Goal: Transaction & Acquisition: Subscribe to service/newsletter

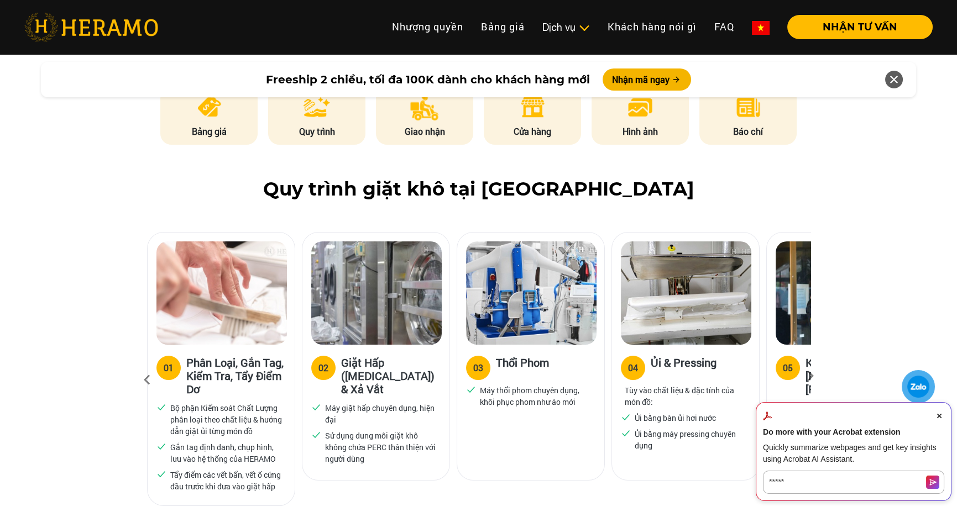
scroll to position [608, 0]
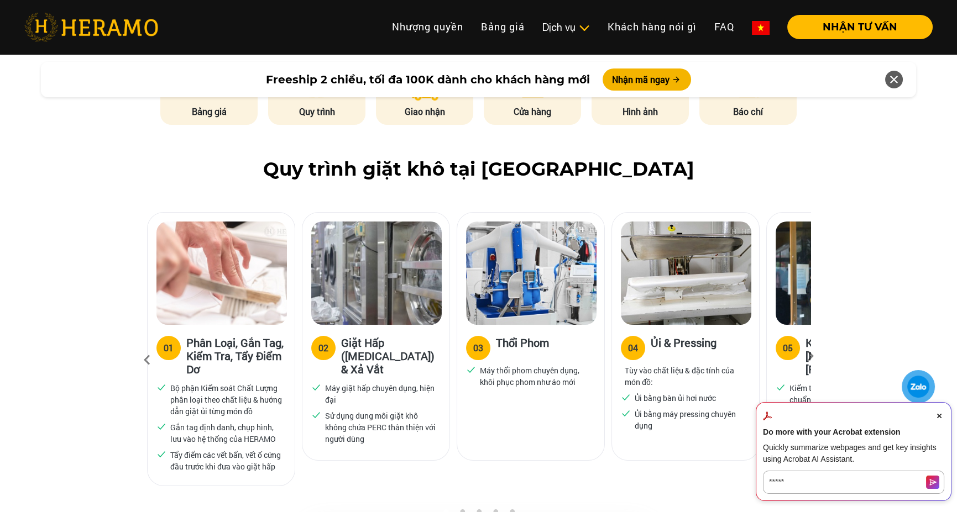
click at [807, 356] on icon at bounding box center [810, 359] width 20 height 7
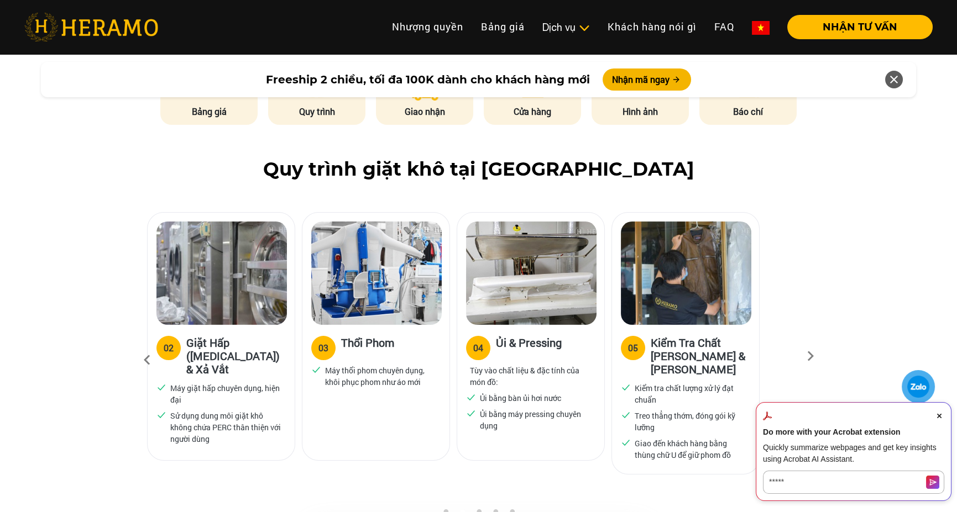
click at [807, 356] on icon at bounding box center [810, 359] width 20 height 7
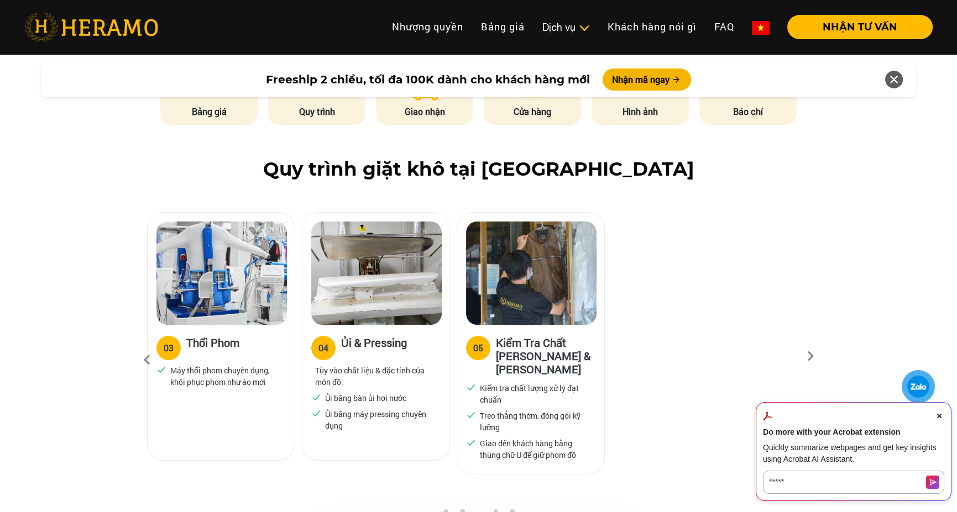
click at [807, 356] on icon at bounding box center [810, 359] width 20 height 7
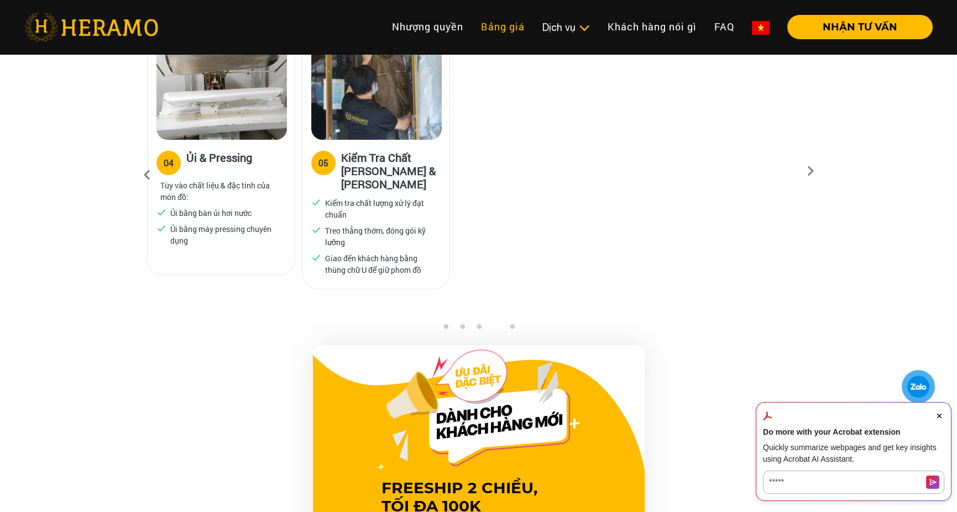
scroll to position [774, 0]
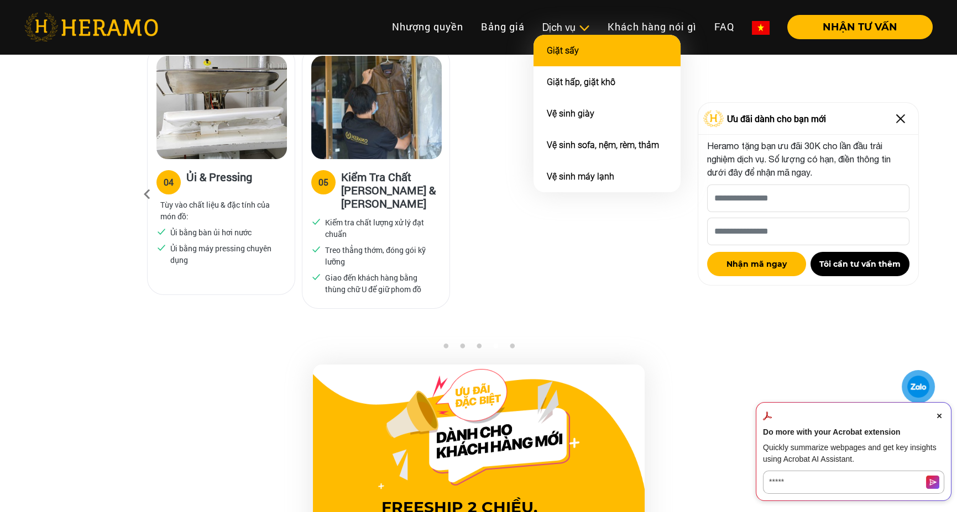
click at [610, 51] on li "Giặt sấy" at bounding box center [606, 51] width 147 height 32
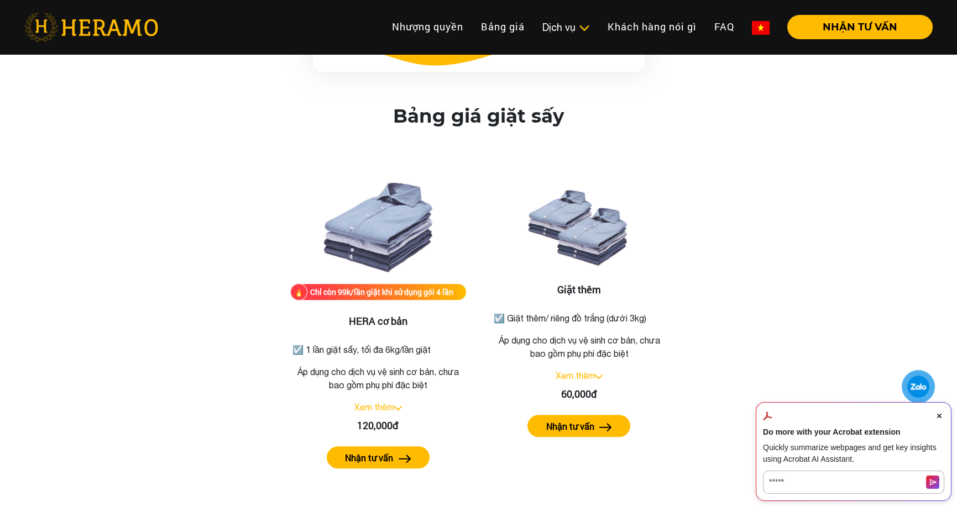
scroll to position [1395, 0]
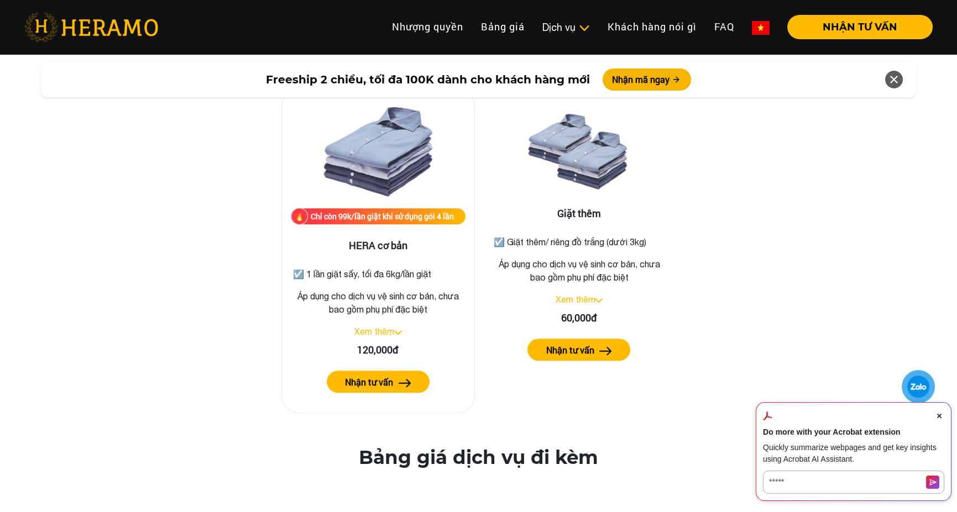
drag, startPoint x: 366, startPoint y: 236, endPoint x: 441, endPoint y: 230, distance: 75.4
click at [441, 267] on p "☑️ 1 lần giặt sấy, tối đa 6kg/lần giặt" at bounding box center [378, 273] width 170 height 13
drag, startPoint x: 348, startPoint y: 258, endPoint x: 437, endPoint y: 255, distance: 88.5
click at [437, 290] on p "Áp dụng cho dịch vụ vệ sinh cơ bản, chưa bao gồm phụ phí đặc biệt" at bounding box center [378, 303] width 175 height 27
click at [391, 290] on p "Áp dụng cho dịch vụ vệ sinh cơ bản, chưa bao gồm phụ phí đặc biệt" at bounding box center [378, 303] width 175 height 27
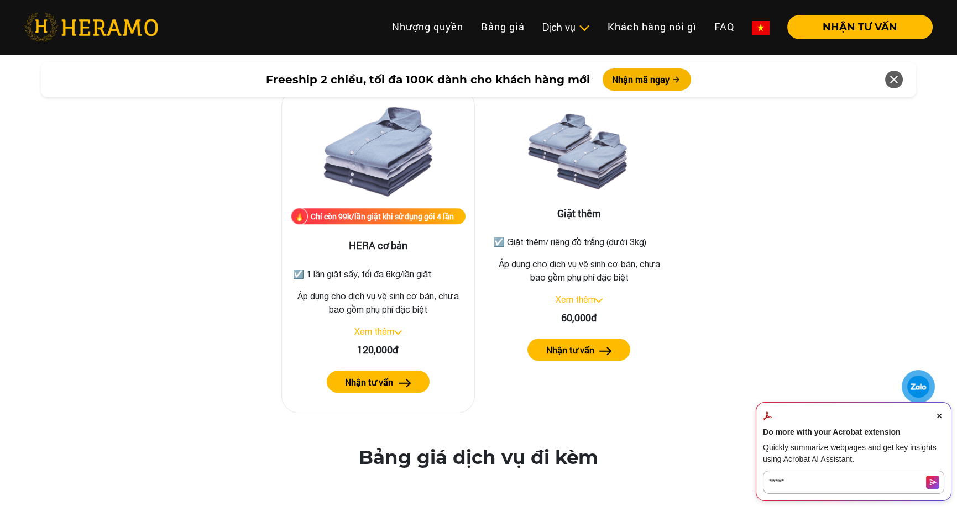
click at [393, 327] on link "Xem thêm" at bounding box center [374, 332] width 40 height 10
click at [393, 371] on button "Nhận tư vấn" at bounding box center [378, 382] width 103 height 22
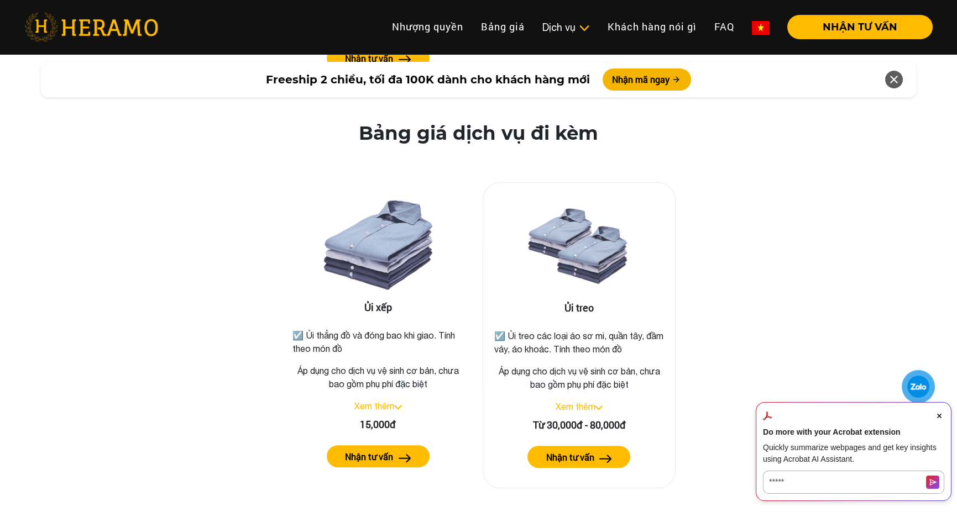
scroll to position [1727, 0]
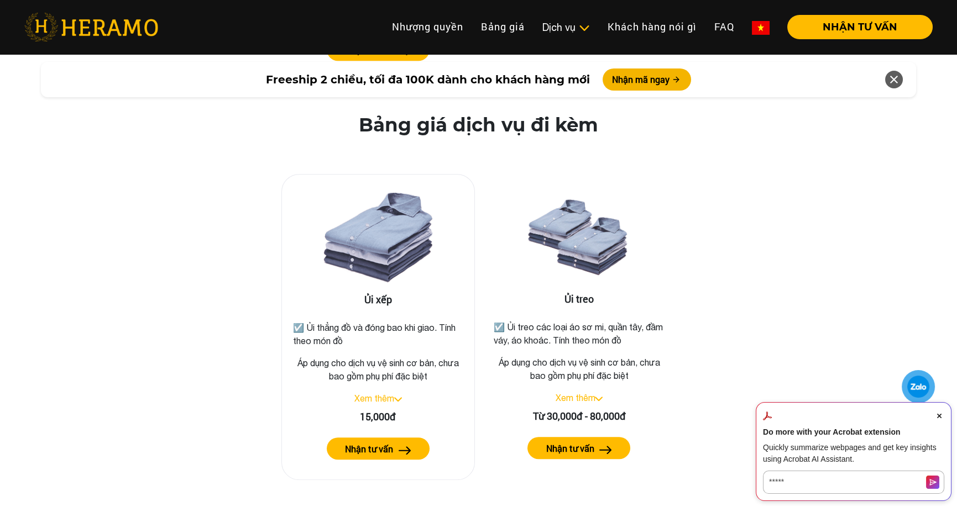
click at [398, 397] on img at bounding box center [398, 399] width 8 height 4
click at [397, 397] on img at bounding box center [394, 399] width 8 height 4
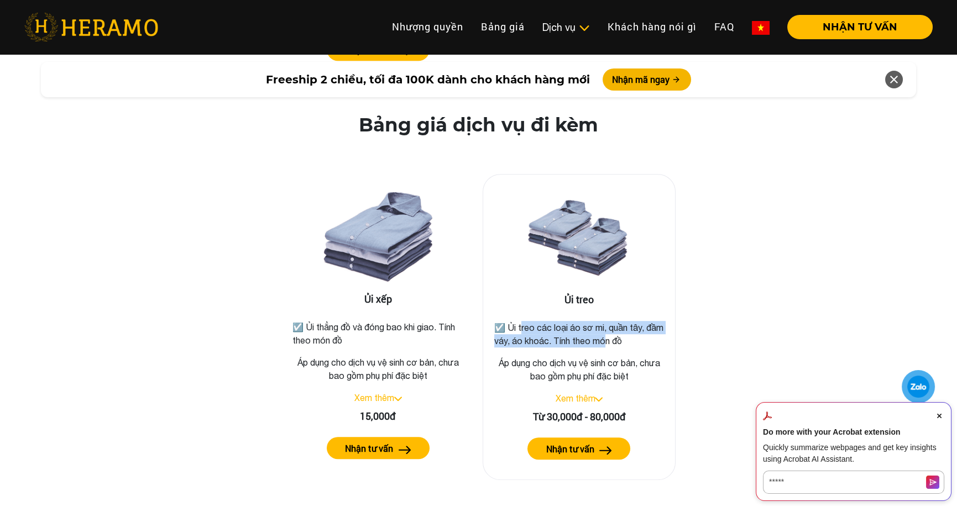
drag, startPoint x: 520, startPoint y: 288, endPoint x: 620, endPoint y: 306, distance: 101.5
click at [620, 321] on p "☑️ Ủi treo các loại áo sơ mi, quần tây, đầm váy, áo khoác. Tính theo món đồ" at bounding box center [579, 334] width 170 height 27
click at [638, 321] on p "☑️ Ủi treo các loại áo sơ mi, quần tây, đầm váy, áo khoác. Tính theo món đồ" at bounding box center [579, 334] width 170 height 27
drag, startPoint x: 537, startPoint y: 288, endPoint x: 639, endPoint y: 296, distance: 103.1
click at [639, 321] on p "☑️ Ủi treo các loại áo sơ mi, quần tây, đầm váy, áo khoác. Tính theo món đồ" at bounding box center [579, 334] width 170 height 27
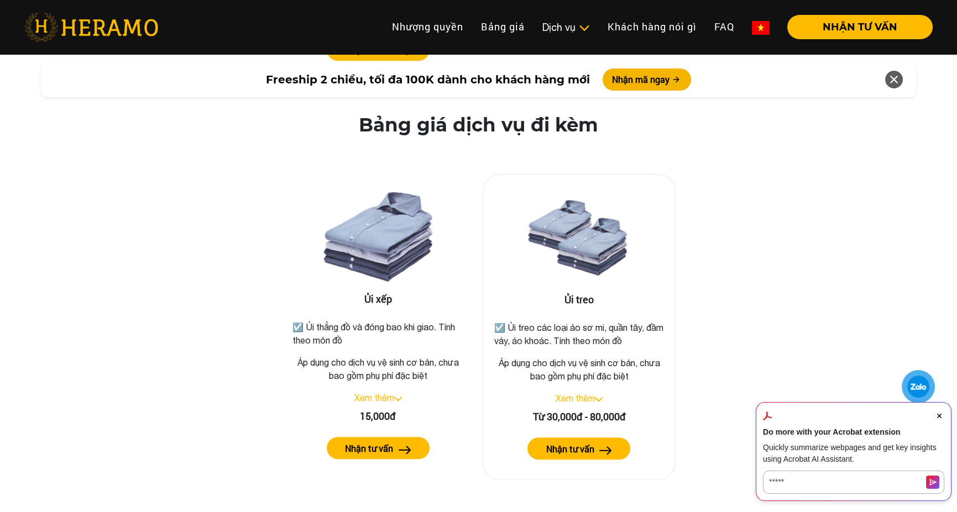
click at [636, 316] on div "Ủi treo ☑️ Ủi treo các loại áo sơ mi, quần tây, đầm váy, áo khoác. Tính theo mó…" at bounding box center [578, 327] width 193 height 307
drag, startPoint x: 524, startPoint y: 321, endPoint x: 677, endPoint y: 322, distance: 152.5
click at [677, 322] on div "Ủi treo ☑️ Ủi treo các loại áo sơ mi, quần tây, đầm váy, áo khoác. Tính theo mó…" at bounding box center [579, 327] width 210 height 306
drag, startPoint x: 564, startPoint y: 322, endPoint x: 640, endPoint y: 332, distance: 76.8
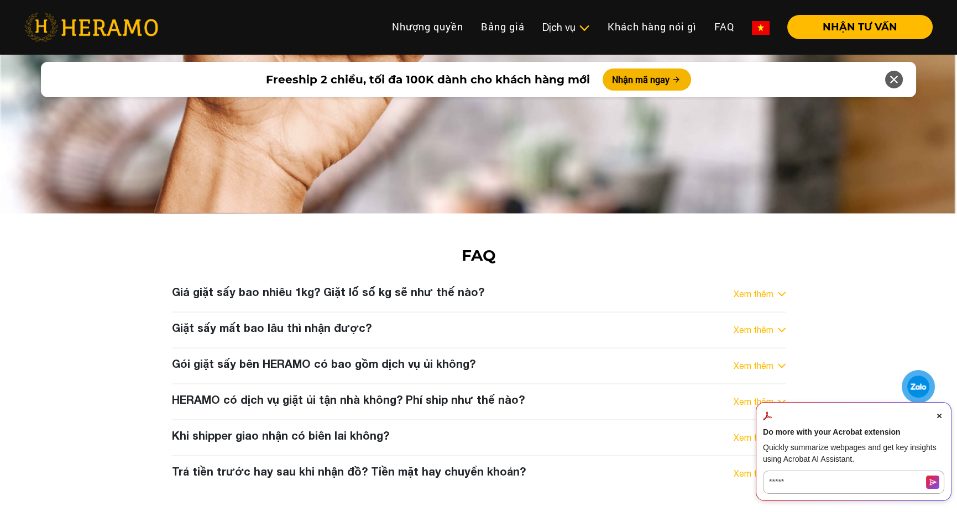
scroll to position [4214, 0]
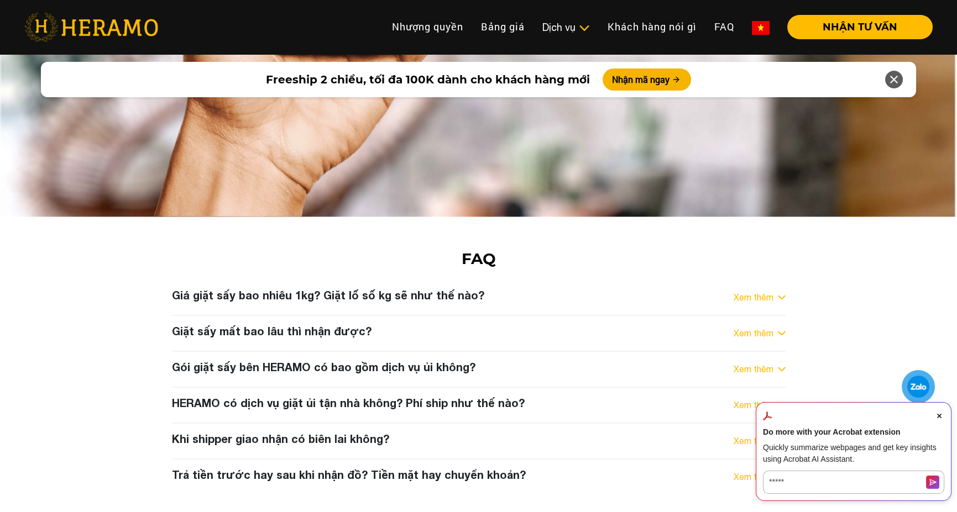
click at [762, 291] on link "Xem thêm" at bounding box center [753, 297] width 40 height 13
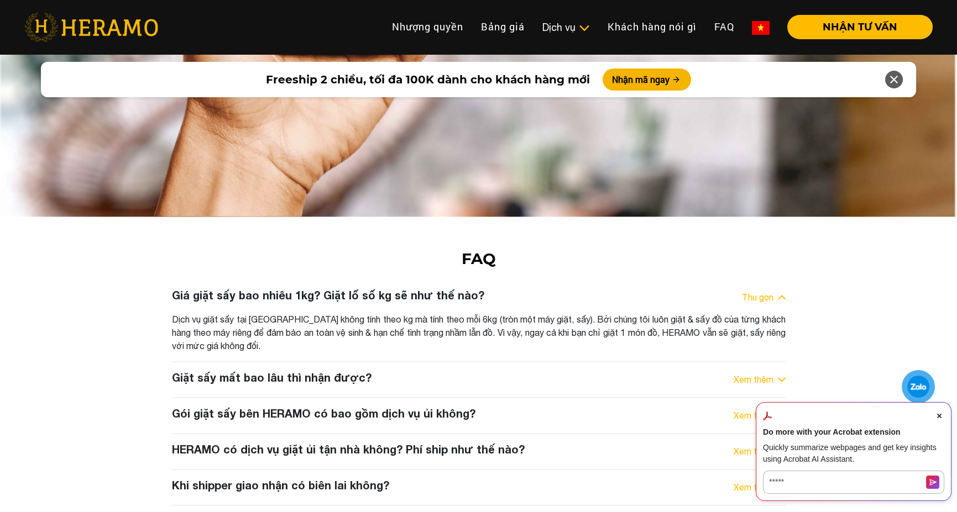
click at [735, 288] on div "Giá giặt sấy bao nhiêu 1kg? Giặt lố số kg sẽ như thế nào? Thu gọn Dịch vụ giặt …" at bounding box center [479, 410] width 630 height 244
click at [741, 373] on link "Xem thêm" at bounding box center [753, 379] width 40 height 13
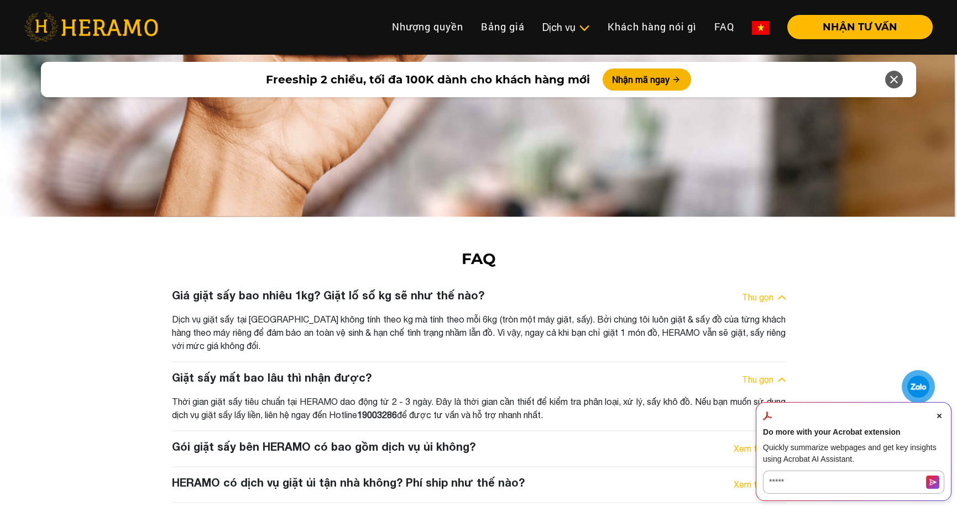
click at [742, 373] on link "Thu gọn" at bounding box center [758, 379] width 32 height 13
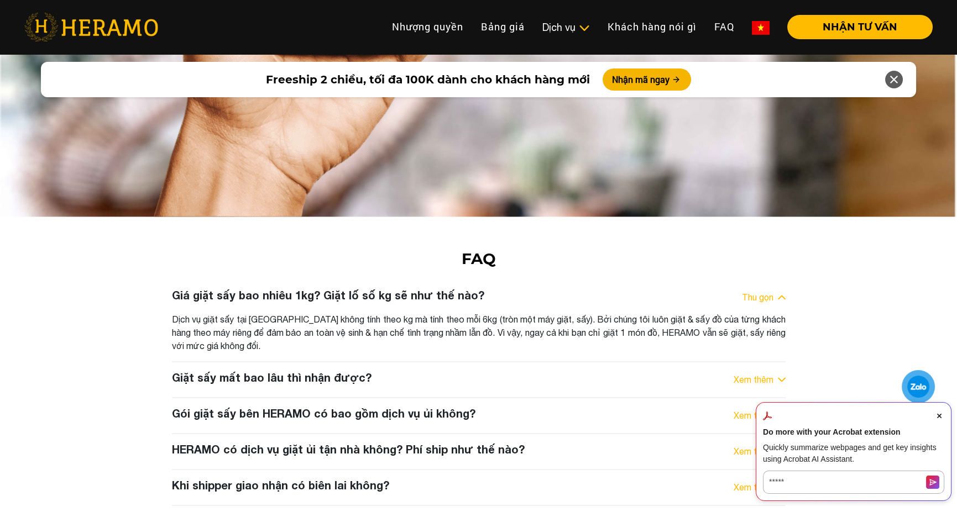
click at [759, 409] on link "Xem thêm" at bounding box center [753, 415] width 40 height 13
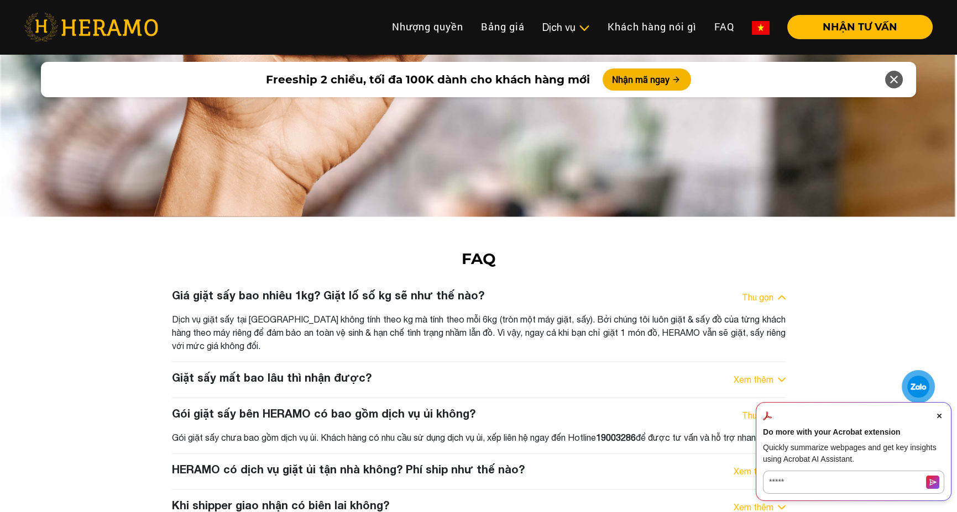
click at [759, 409] on link "Thu gọn" at bounding box center [758, 415] width 32 height 13
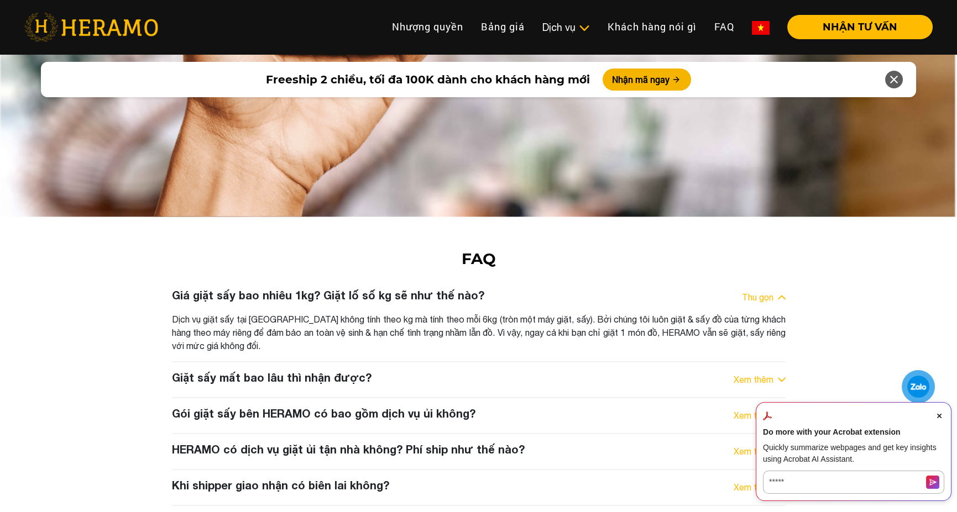
click at [764, 445] on link "Xem thêm" at bounding box center [753, 451] width 40 height 13
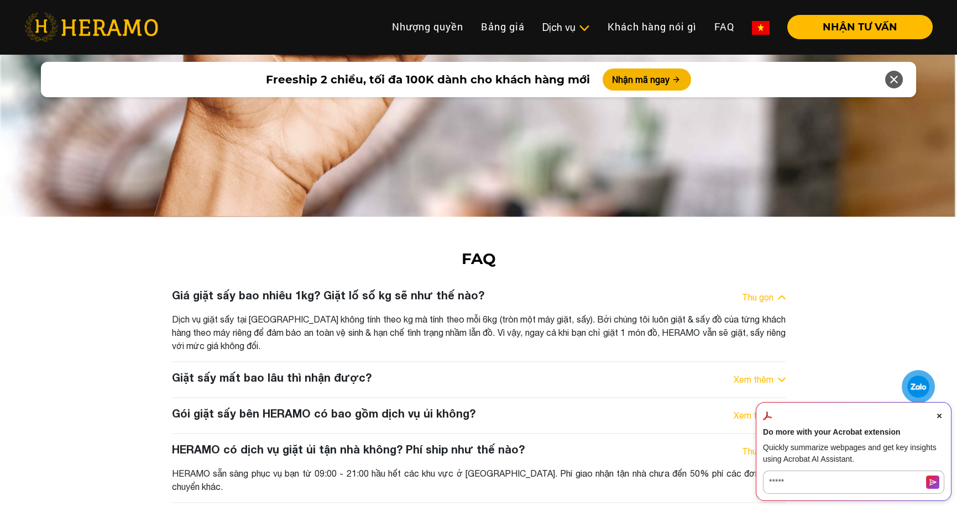
click at [764, 445] on link "Thu gọn" at bounding box center [758, 451] width 32 height 13
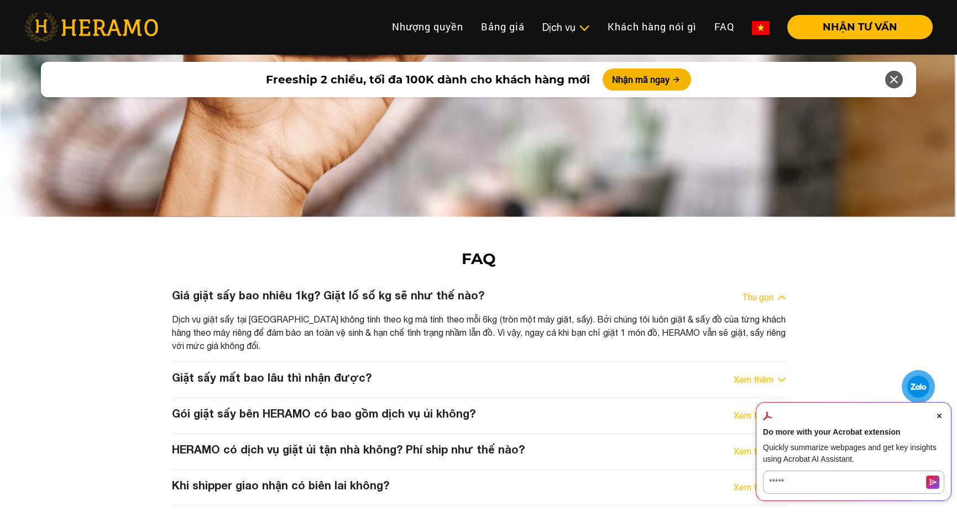
click at [764, 445] on link "Xem thêm" at bounding box center [753, 451] width 40 height 13
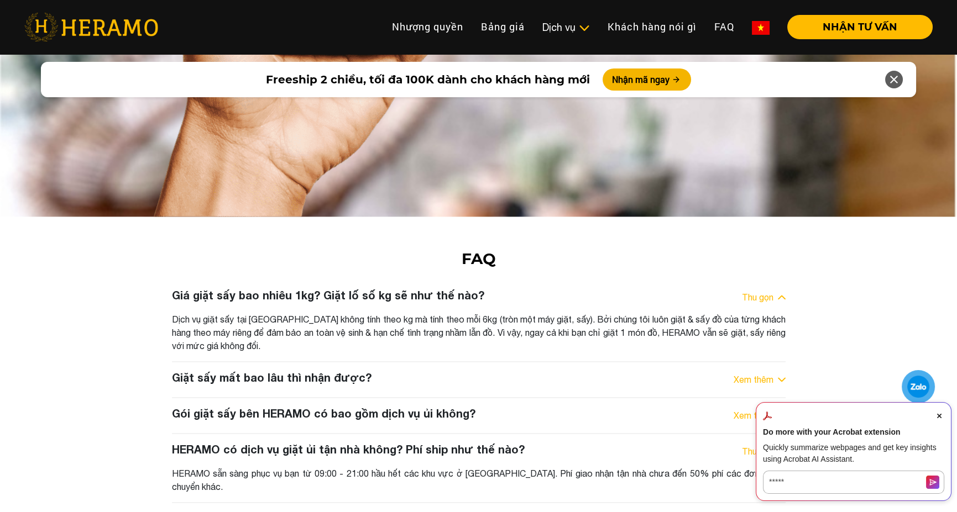
click at [764, 445] on link "Thu gọn" at bounding box center [758, 451] width 32 height 13
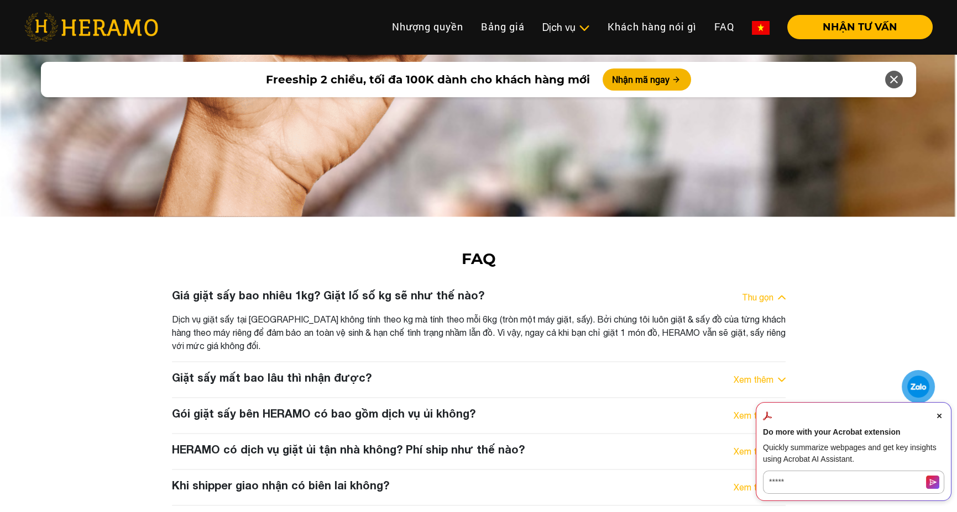
click at [754, 481] on link "Xem thêm" at bounding box center [753, 487] width 40 height 13
click at [754, 481] on link "Thu gọn" at bounding box center [758, 487] width 32 height 13
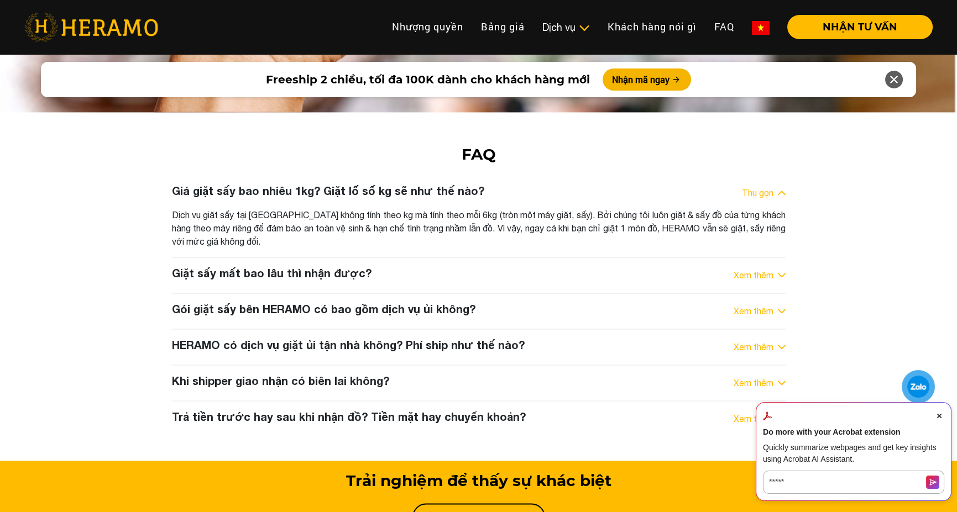
scroll to position [4324, 0]
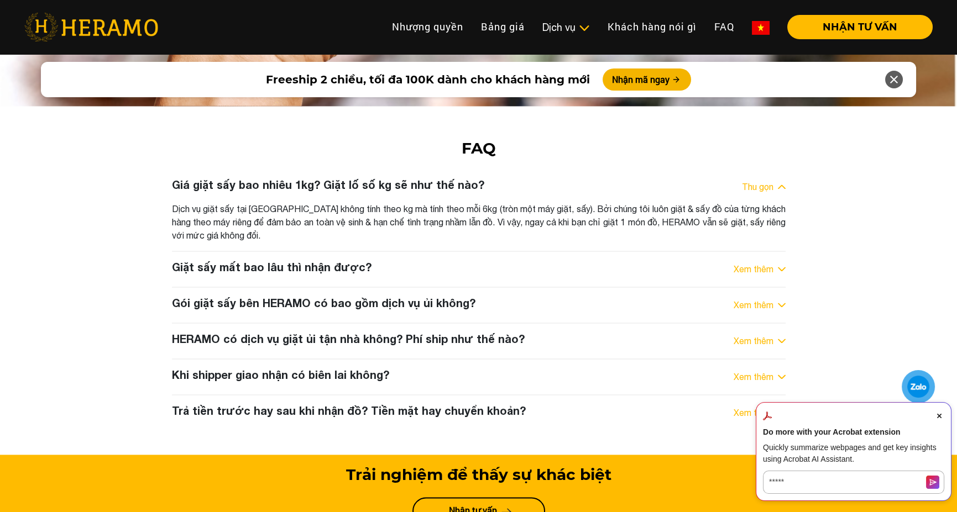
click at [764, 406] on link "Xem thêm" at bounding box center [753, 412] width 40 height 13
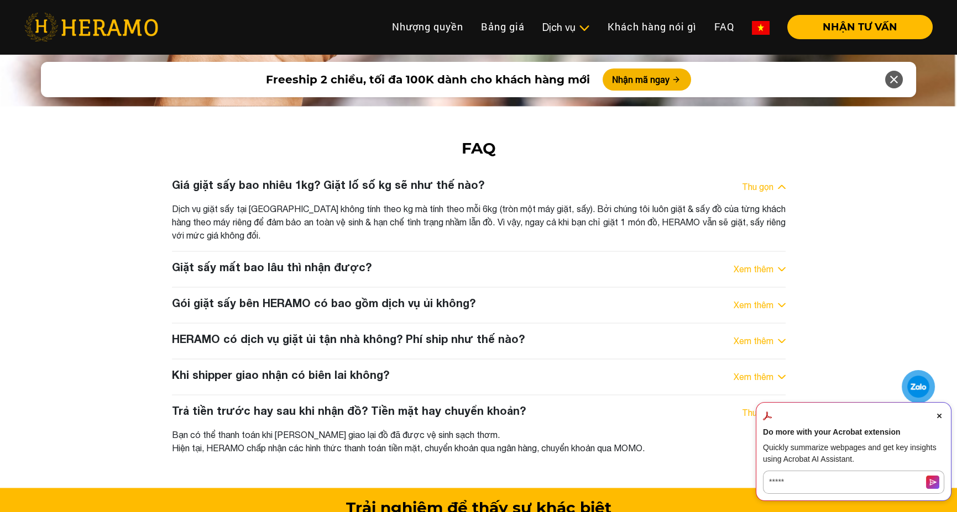
click at [764, 406] on link "Thu gọn" at bounding box center [758, 412] width 32 height 13
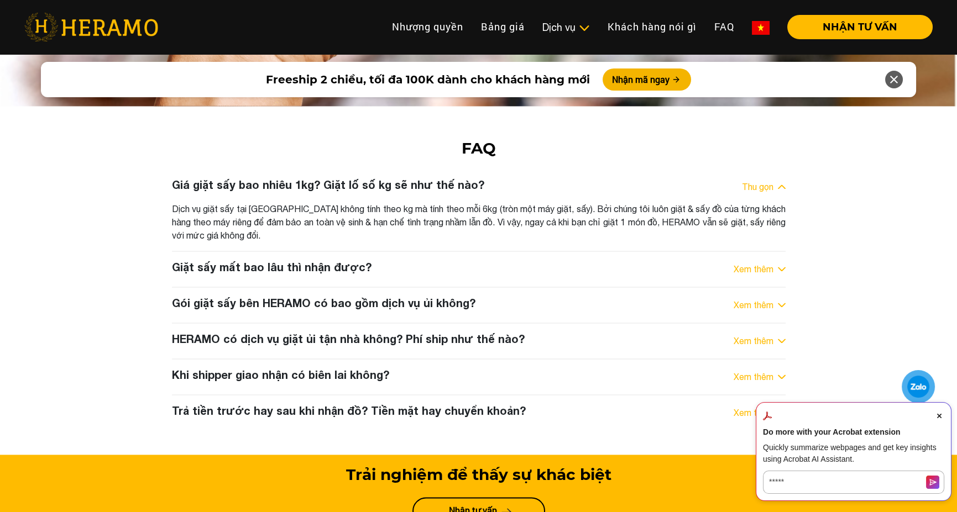
click at [734, 223] on div "Giá giặt sấy bao nhiêu 1kg? Giặt lố số kg sẽ như thế nào? Thu gọn Dịch vụ giặt …" at bounding box center [479, 300] width 630 height 244
click at [737, 334] on link "Xem thêm" at bounding box center [753, 340] width 40 height 13
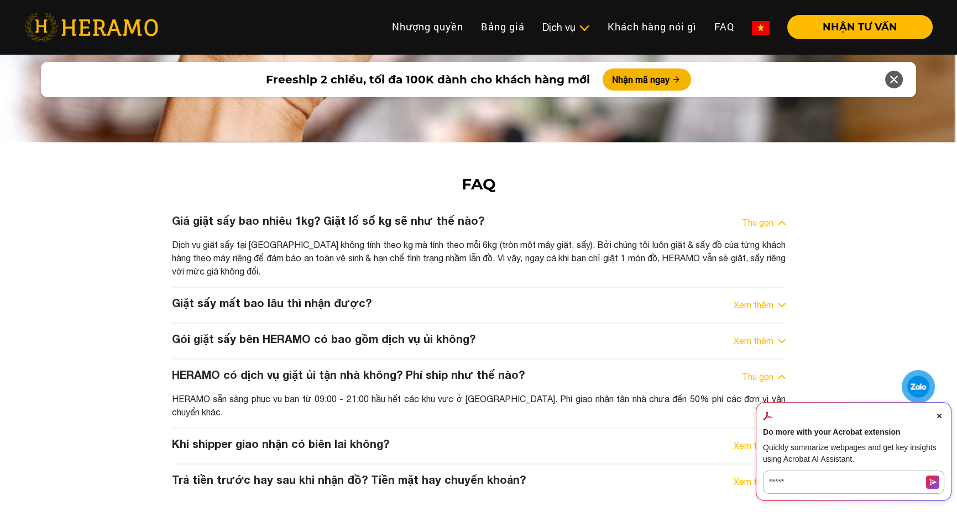
scroll to position [4269, 0]
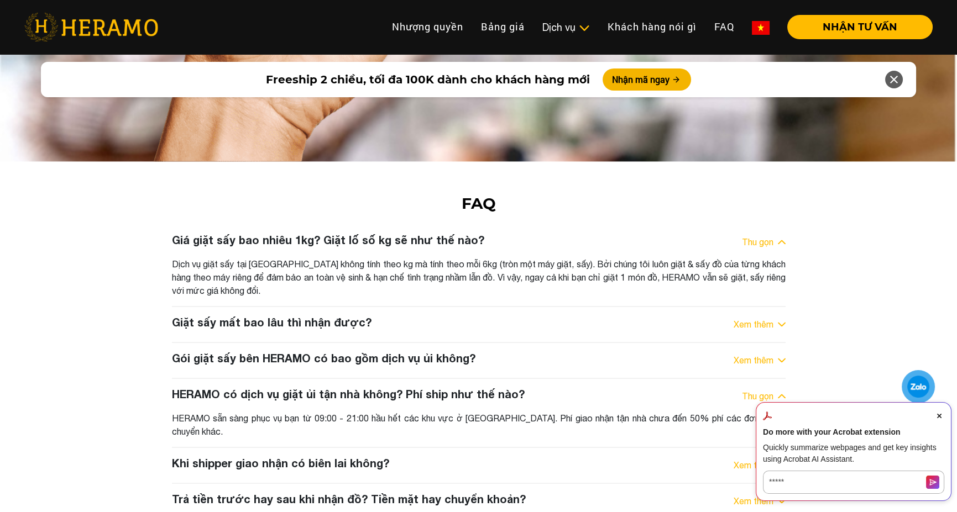
click at [757, 354] on link "Xem thêm" at bounding box center [753, 360] width 40 height 13
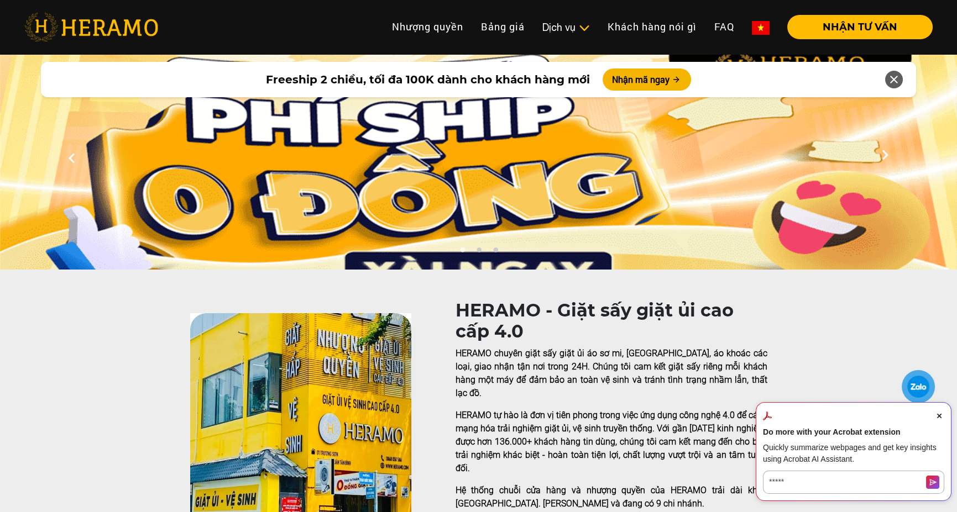
scroll to position [0, 0]
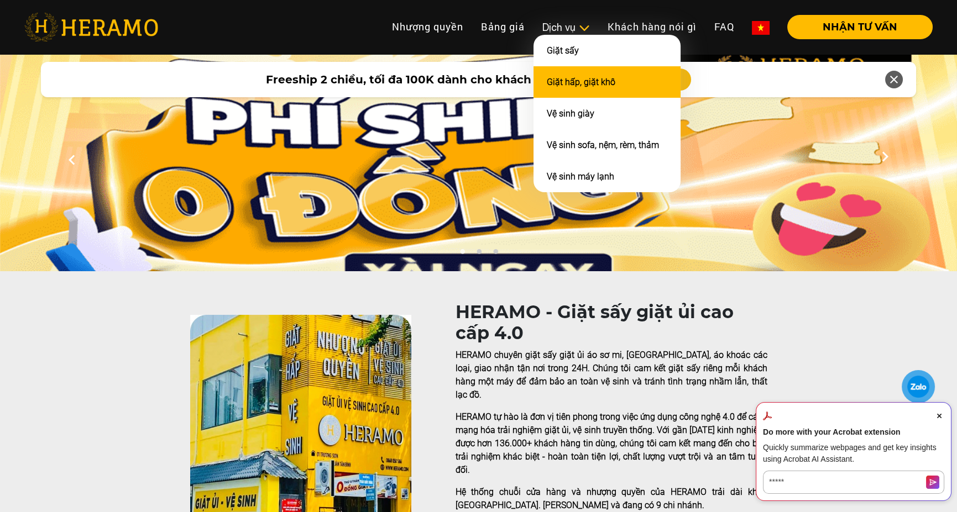
click at [594, 82] on link "Giặt hấp, giặt khô" at bounding box center [581, 82] width 69 height 11
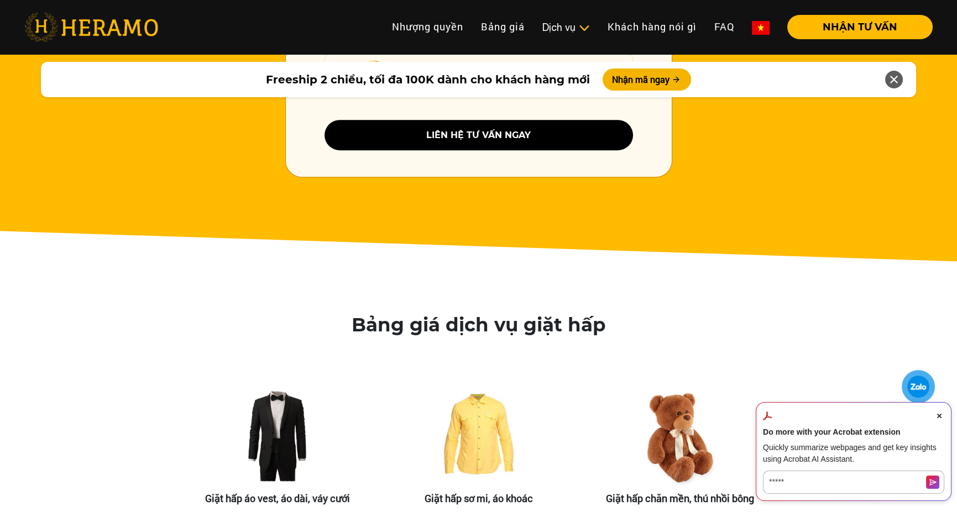
scroll to position [1713, 0]
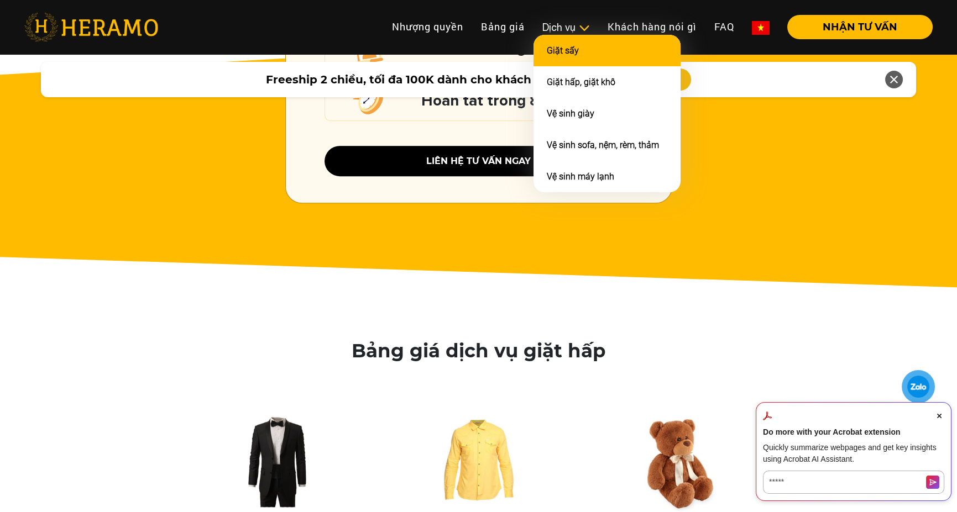
click at [573, 57] on li "Giặt sấy" at bounding box center [606, 51] width 147 height 32
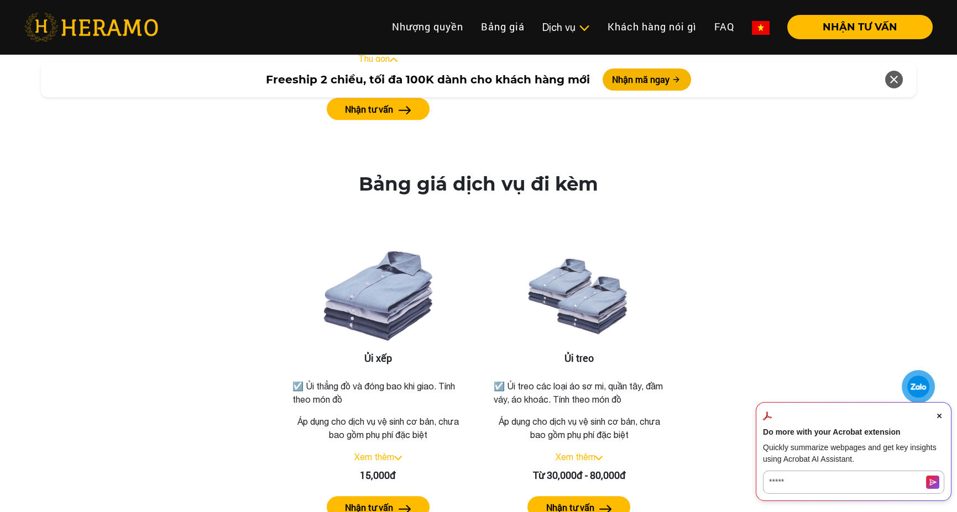
scroll to position [1668, 0]
click at [384, 452] on link "Xem thêm" at bounding box center [374, 457] width 40 height 10
click at [384, 452] on link "Thu gọn" at bounding box center [374, 457] width 32 height 10
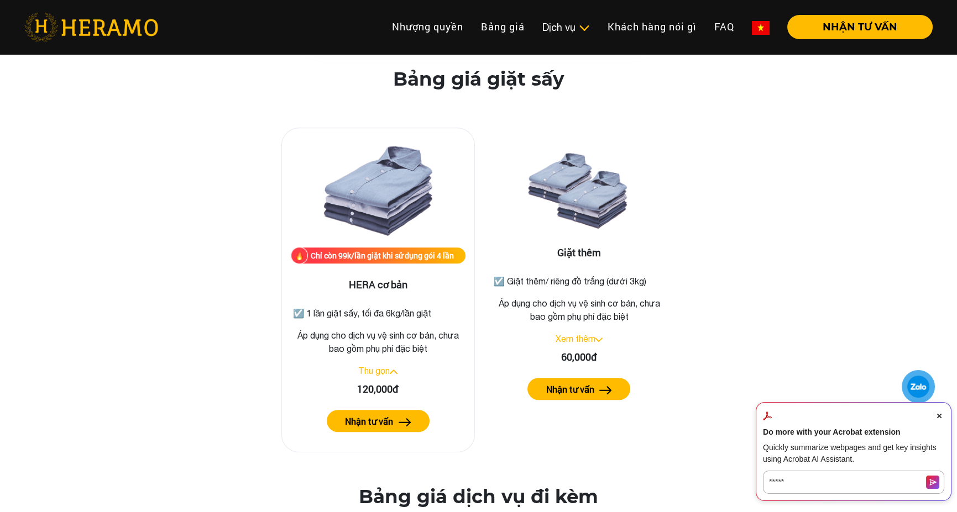
scroll to position [1337, 0]
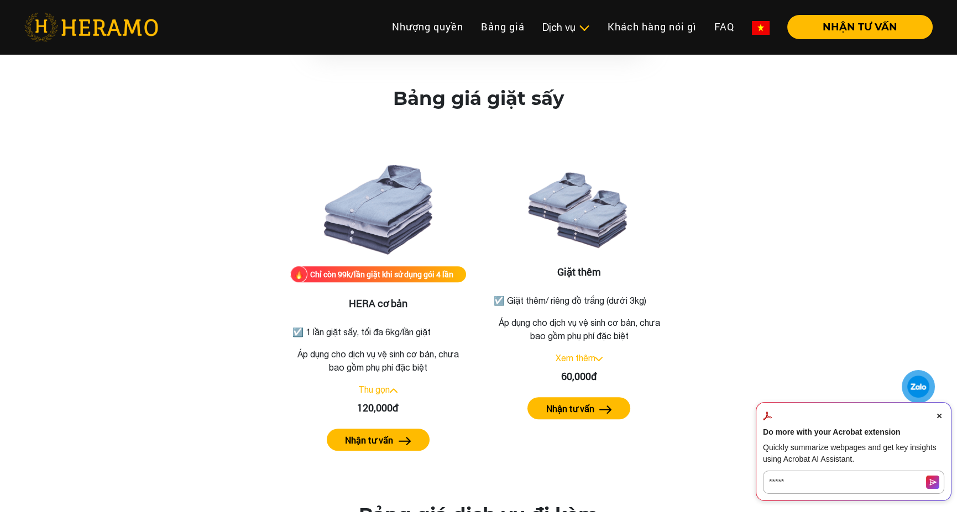
click at [940, 416] on icon "Close Acrobat AI Assistant Dialog" at bounding box center [939, 416] width 4 height 4
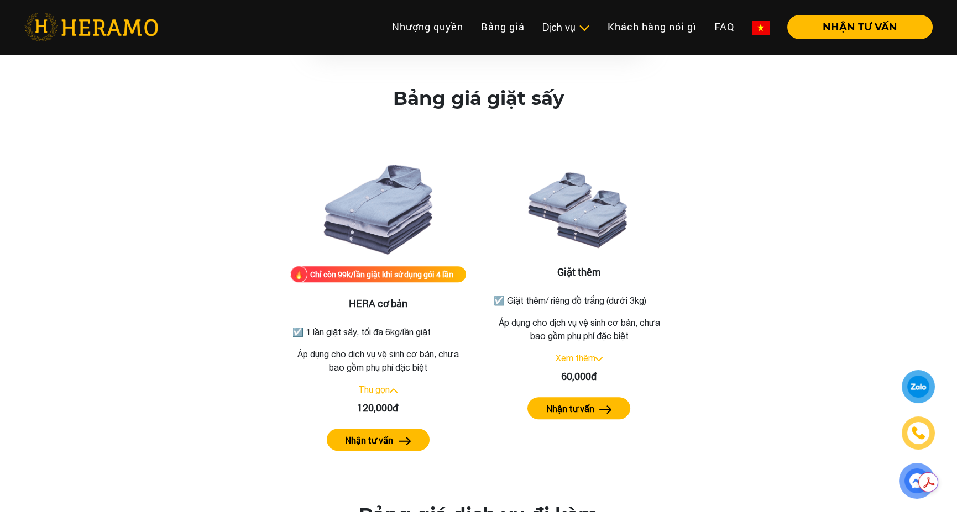
click at [919, 386] on div at bounding box center [917, 387] width 27 height 27
click at [413, 269] on div "Chỉ còn 99k/lần giặt khi sử dụng gói 4 lần" at bounding box center [382, 275] width 143 height 12
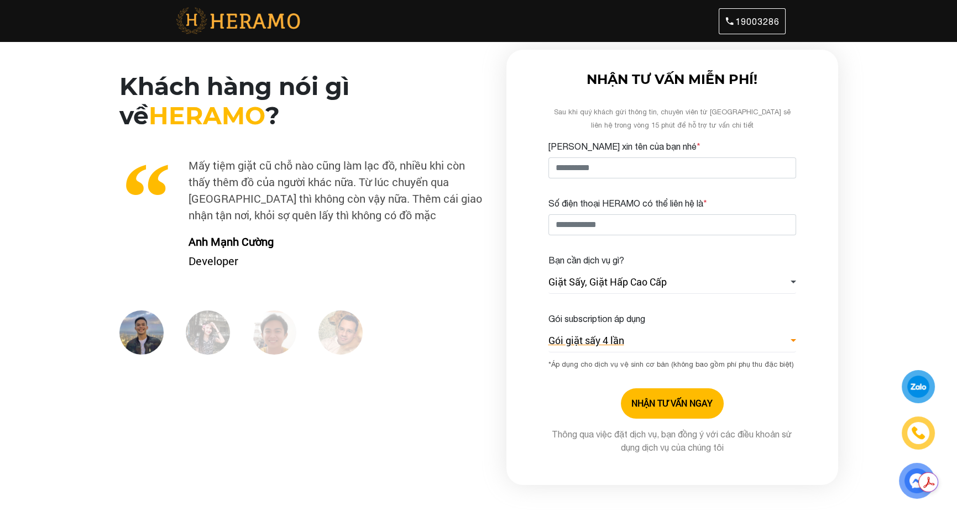
click at [621, 333] on span "Gói giặt sấy 4 lần" at bounding box center [586, 340] width 76 height 15
click at [442, 370] on div "Khách hàng nói gì về HERAMO ? Excellent service, staff are trained professional…" at bounding box center [304, 278] width 387 height 413
click at [585, 343] on span "Gói giặt sấy 4 lần" at bounding box center [586, 340] width 76 height 15
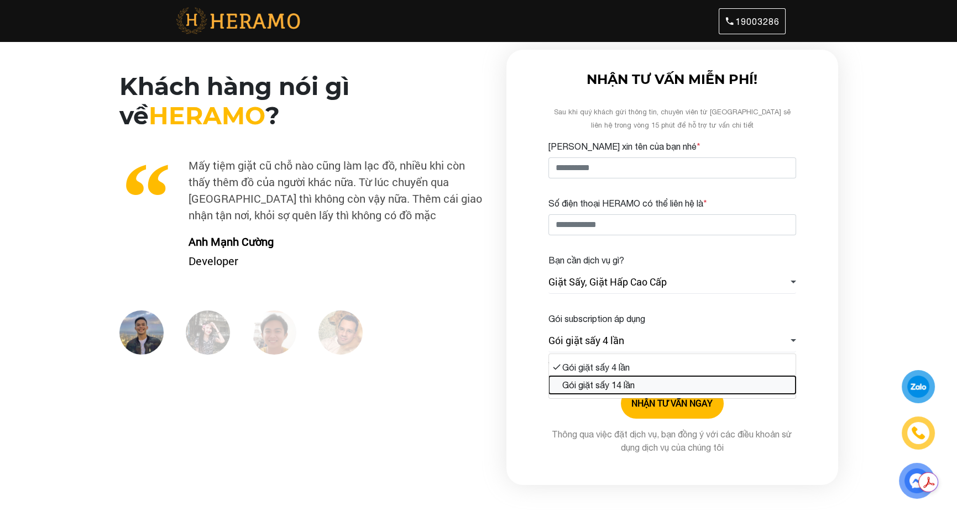
click at [587, 386] on button "Gói giặt sấy 14 lần" at bounding box center [672, 385] width 246 height 18
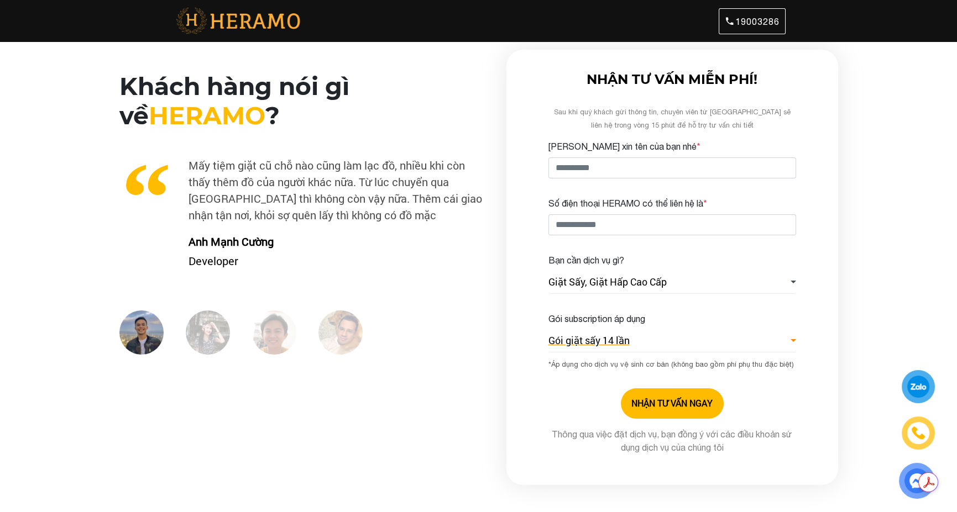
click at [591, 342] on span "Gói giặt sấy 14 lần" at bounding box center [588, 340] width 81 height 15
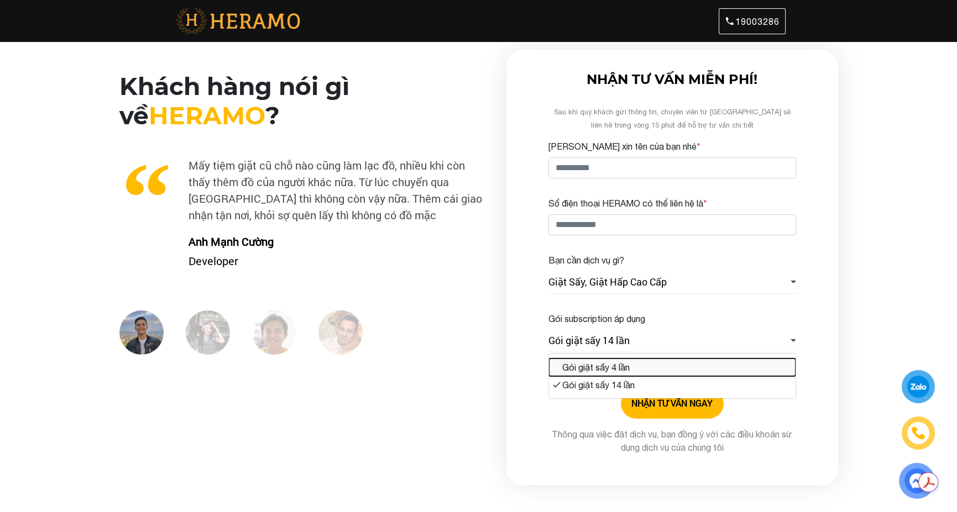
click at [588, 360] on button "Gói giặt sấy 4 lần" at bounding box center [672, 368] width 246 height 18
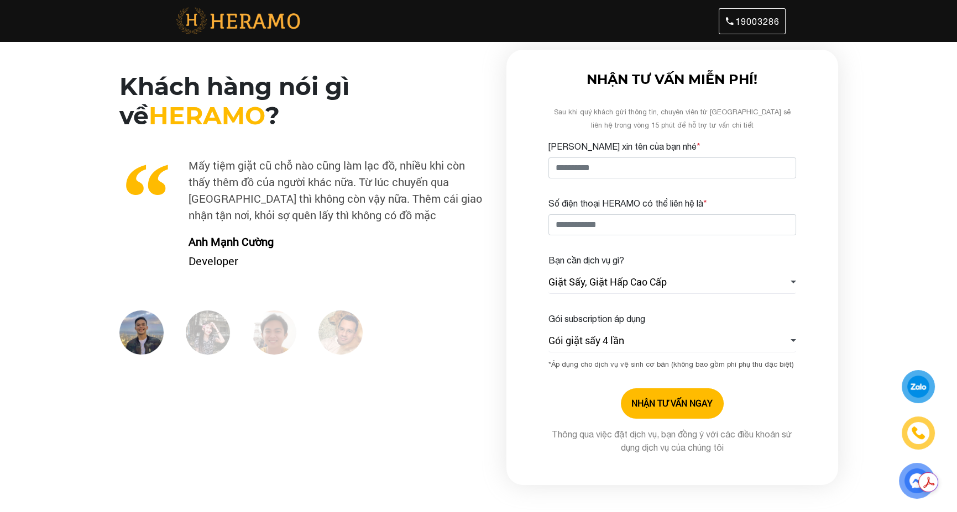
click at [408, 389] on div "Khách hàng nói gì về HERAMO ? Excellent service, staff are trained professional…" at bounding box center [304, 278] width 387 height 413
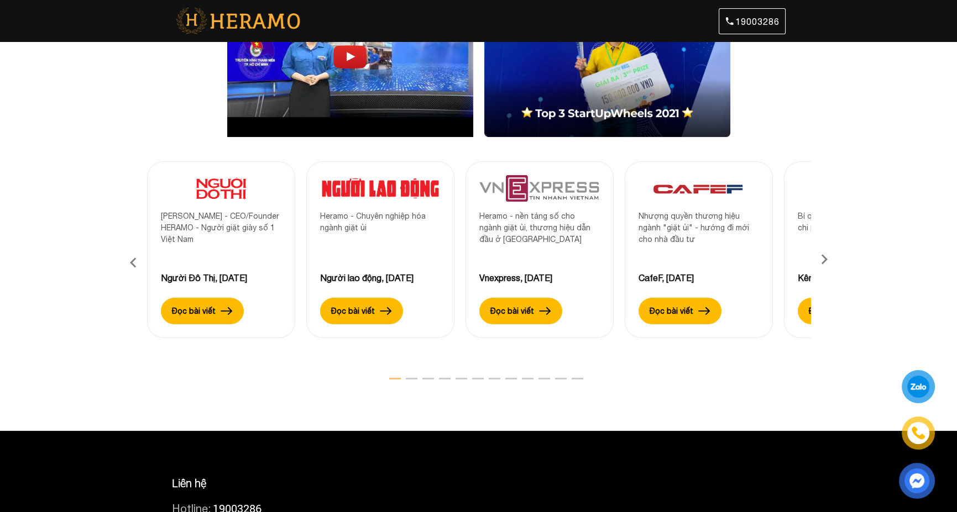
scroll to position [608, 0]
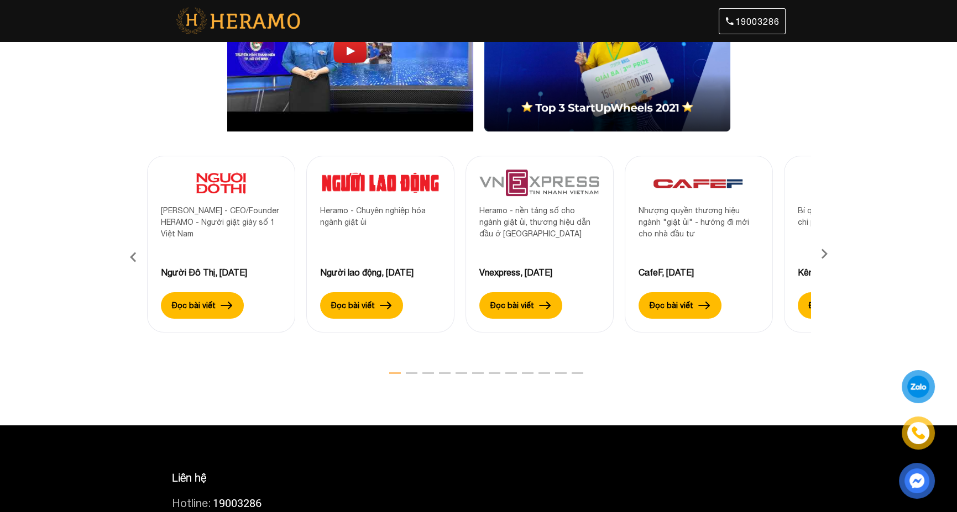
click at [822, 254] on icon at bounding box center [824, 257] width 20 height 7
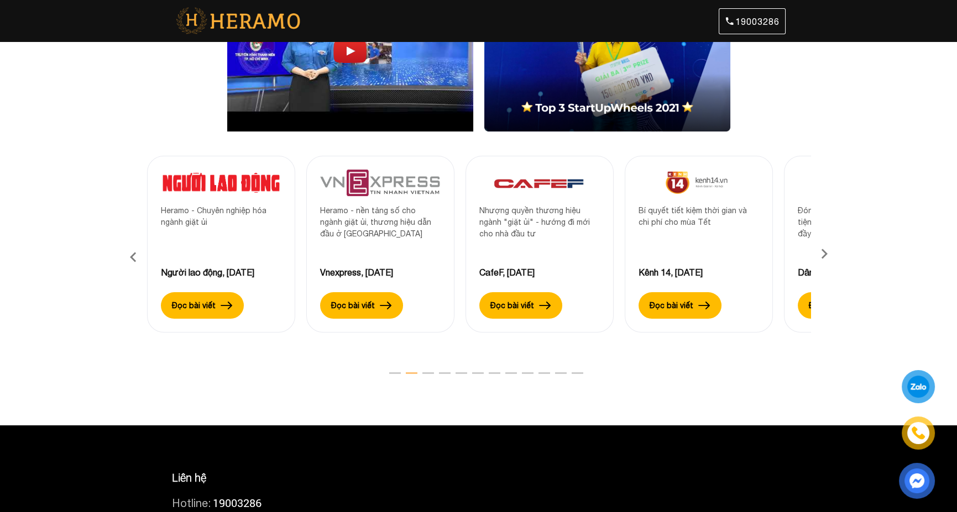
click at [822, 254] on icon at bounding box center [824, 257] width 20 height 7
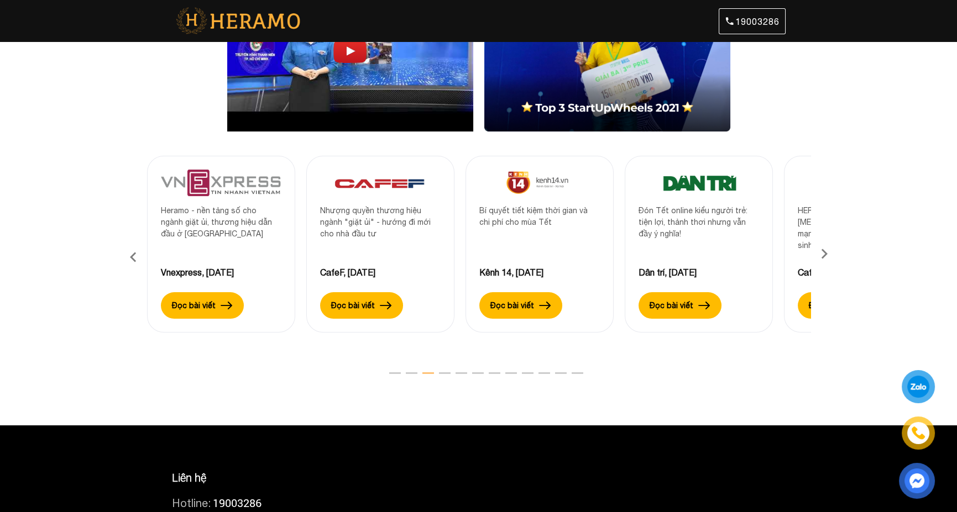
click at [822, 254] on icon at bounding box center [824, 257] width 20 height 7
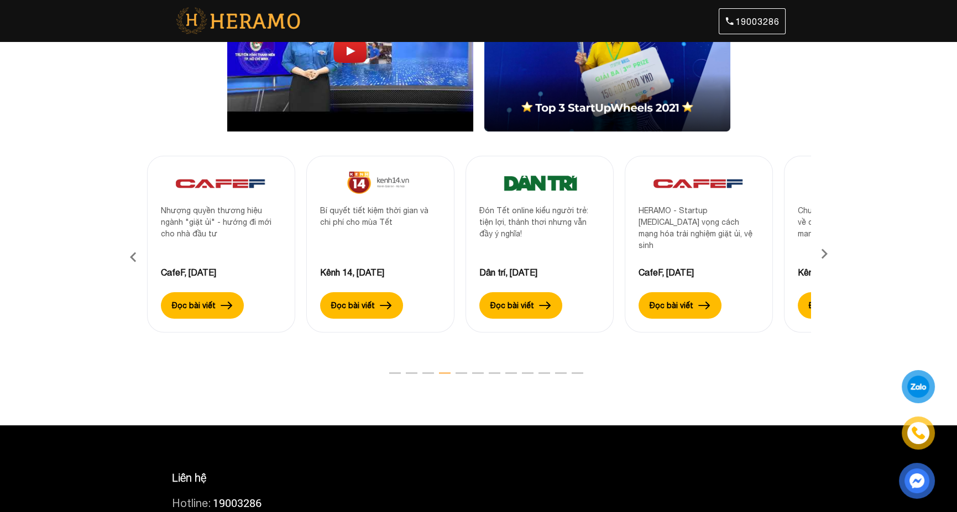
click at [822, 254] on icon at bounding box center [824, 257] width 20 height 7
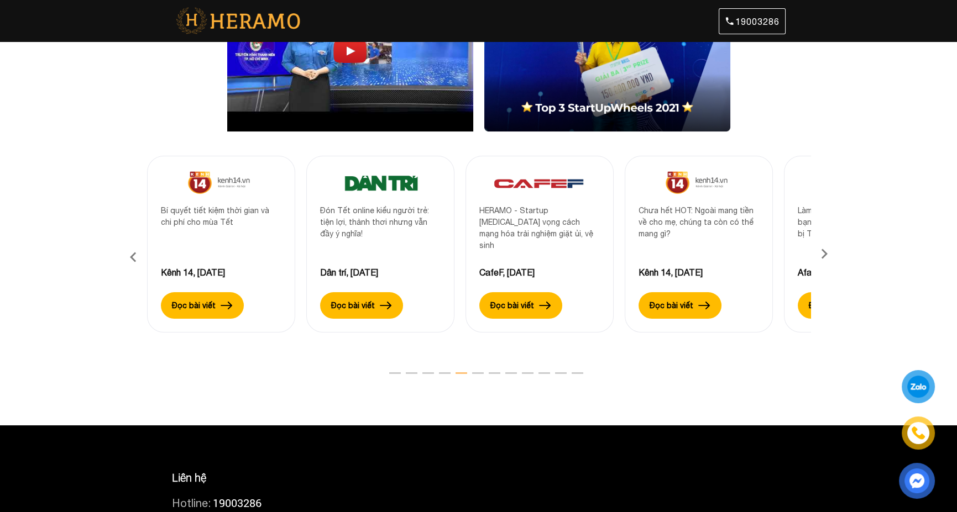
click at [576, 224] on div "HERAMO - Startup [MEDICAL_DATA] vọng cách mạng hóa trải nghiệm giặt ủi, vệ sinh" at bounding box center [539, 235] width 120 height 61
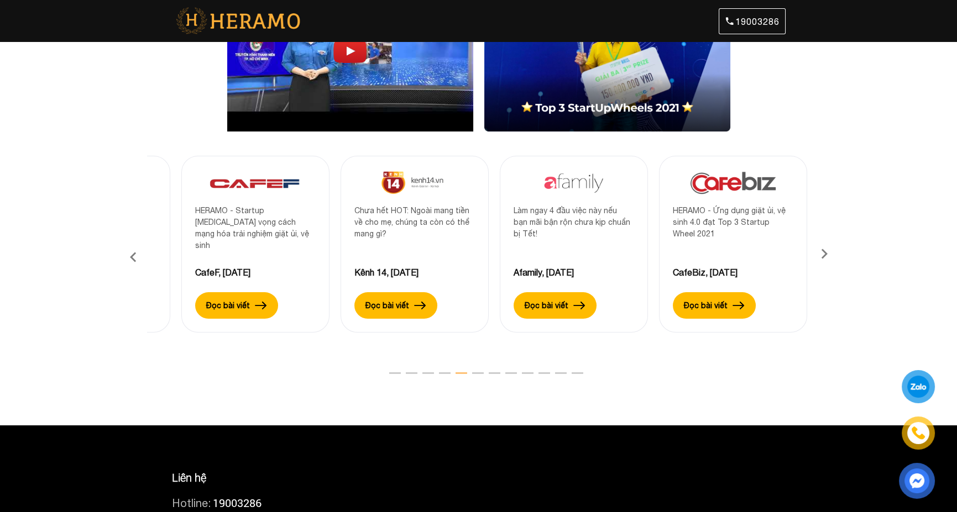
drag, startPoint x: 707, startPoint y: 247, endPoint x: 397, endPoint y: 233, distance: 310.3
click at [401, 233] on div "Chưa hết HOT: Ngoài mang tiền về cho mẹ, chúng ta còn có thể mang gì?" at bounding box center [414, 235] width 120 height 61
